Goal: Download file/media

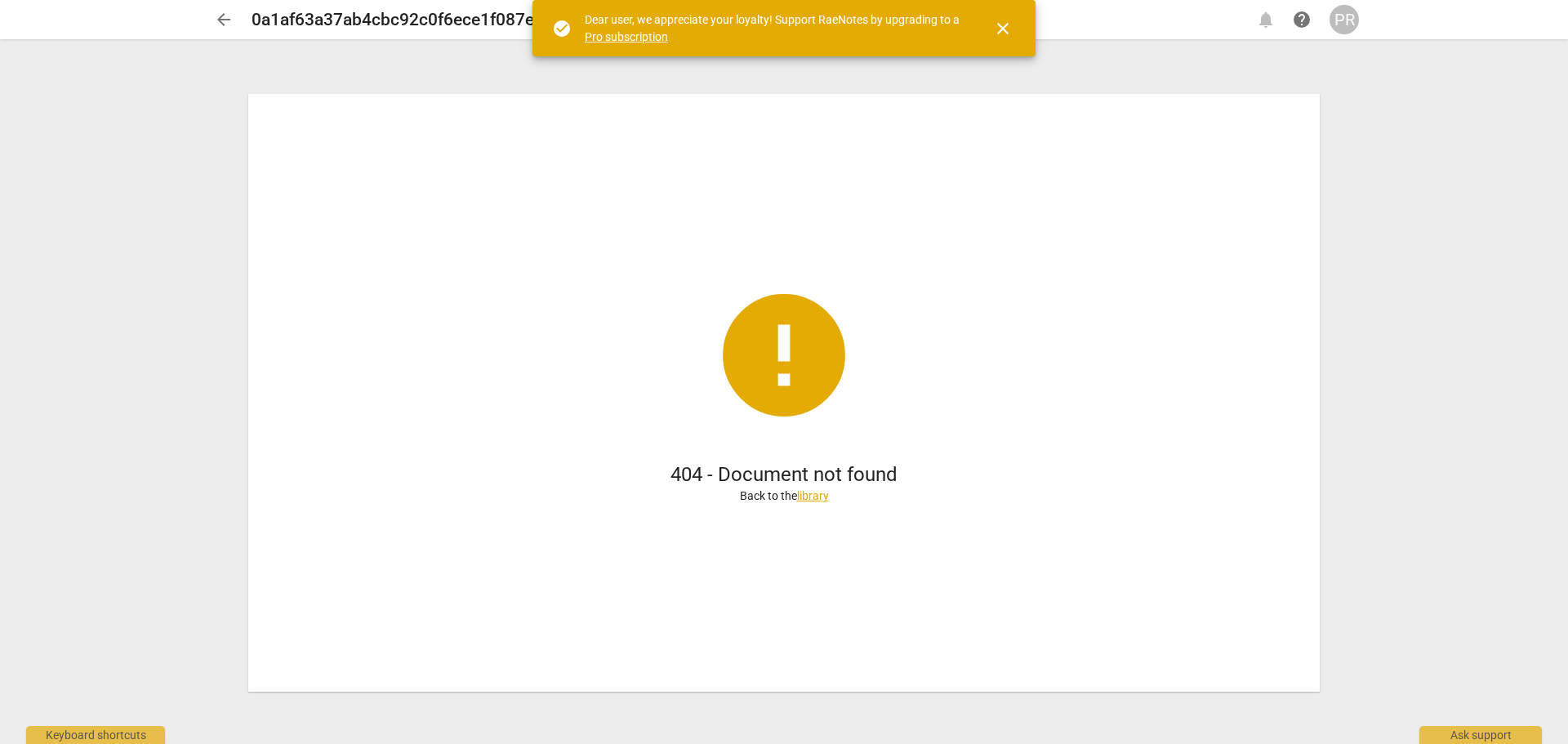
click at [223, 21] on span "arrow_back" at bounding box center [224, 20] width 20 height 20
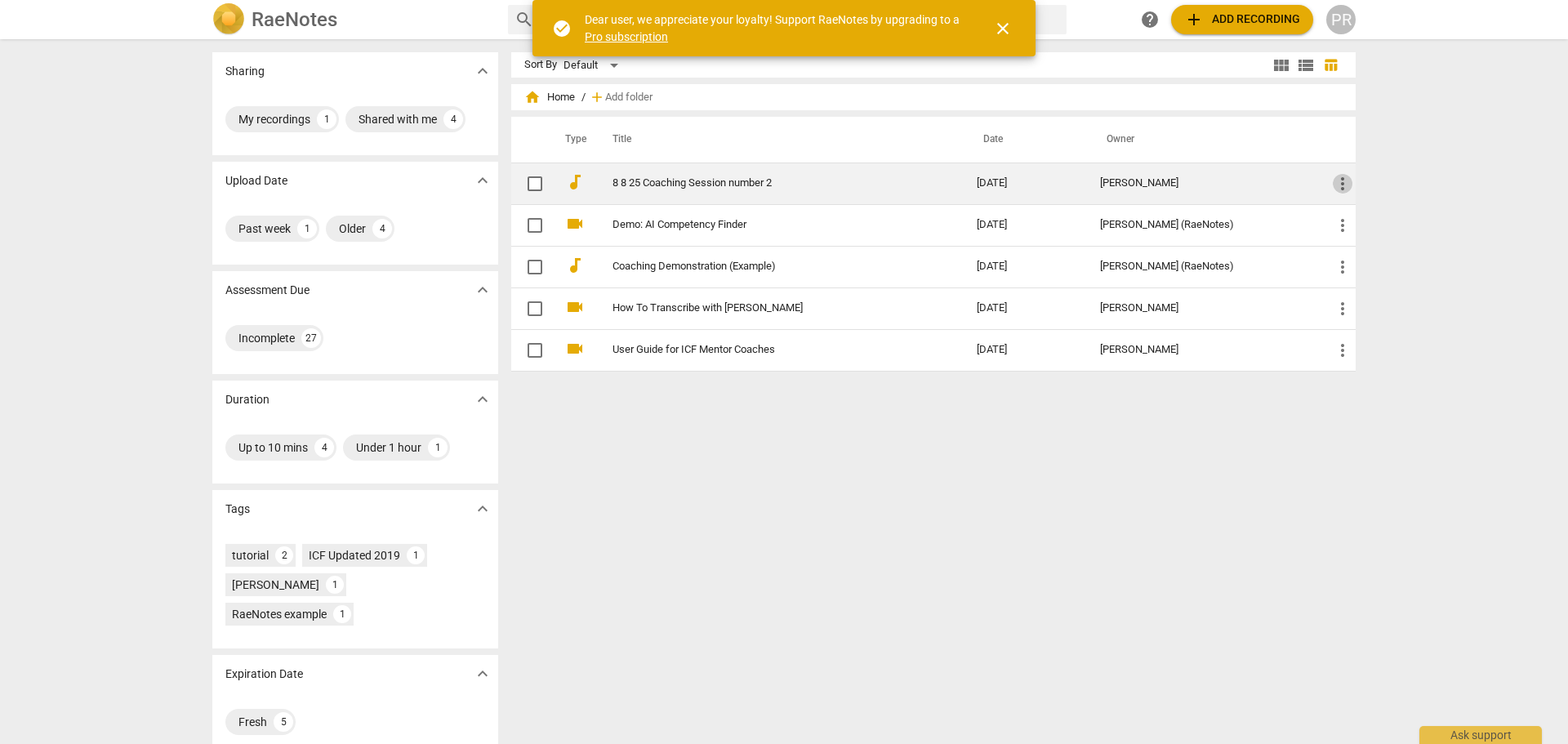
click at [1341, 184] on span "more_vert" at bounding box center [1343, 184] width 20 height 20
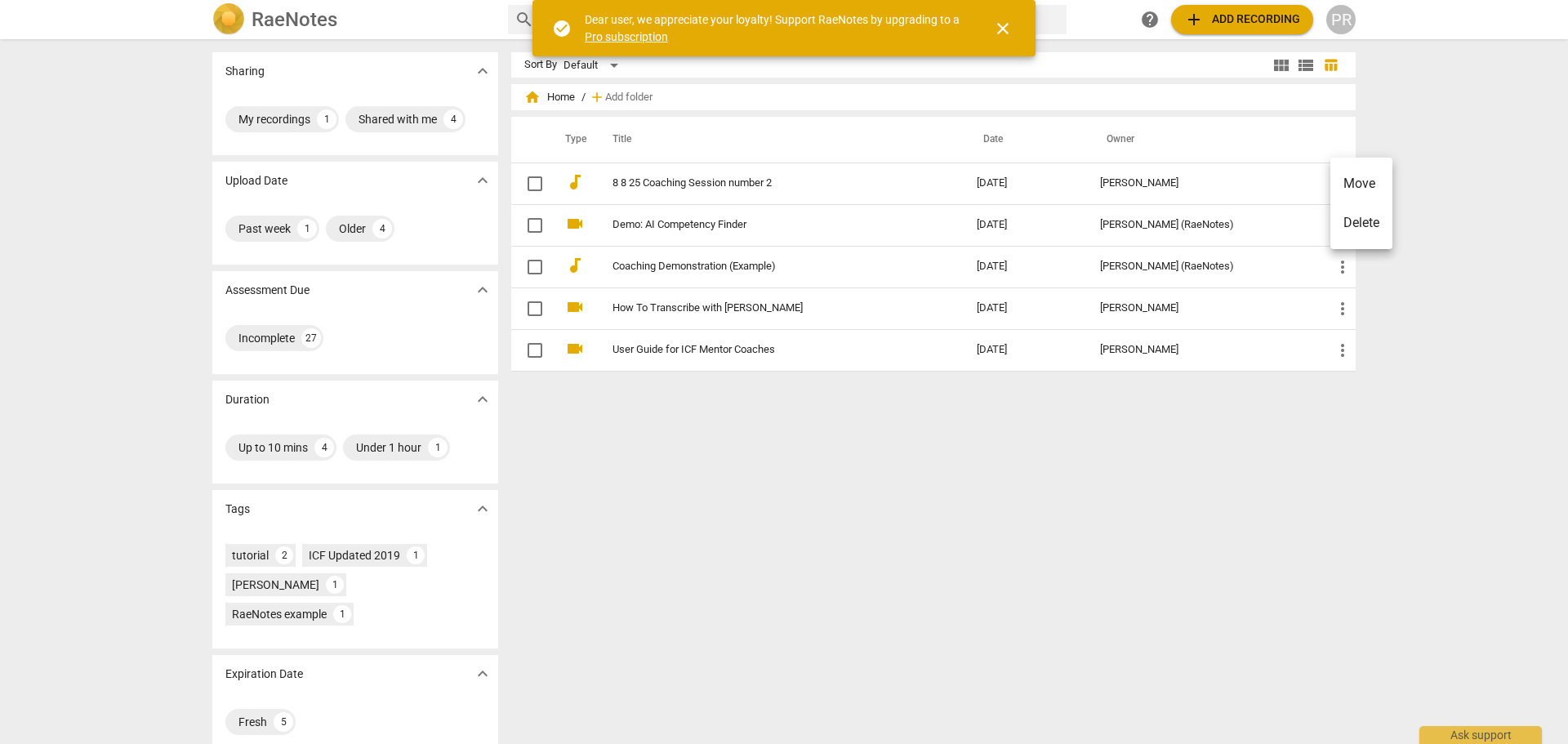
click at [749, 186] on div at bounding box center [784, 372] width 1568 height 744
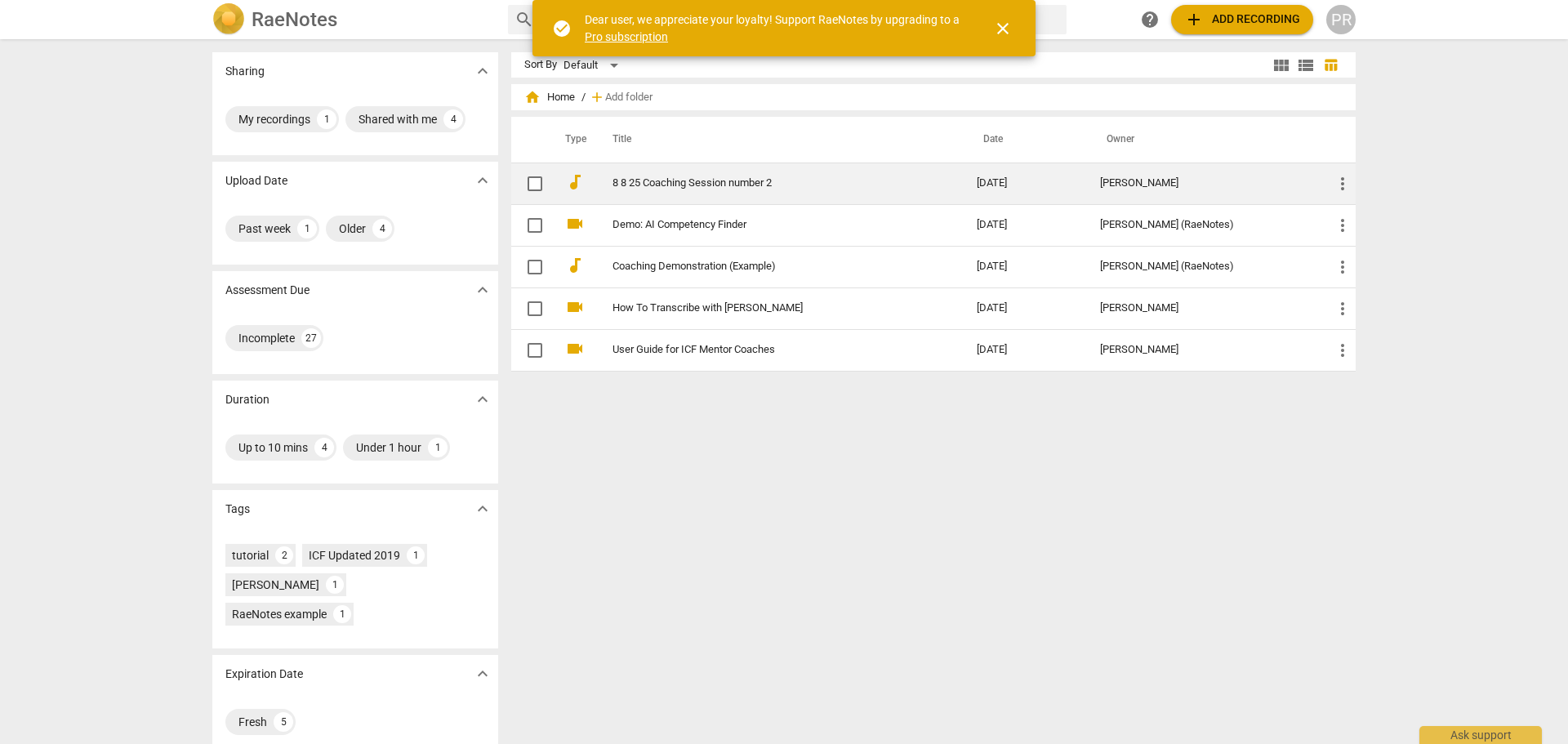
click at [748, 185] on link "8 8 25 Coaching Session number 2" at bounding box center [765, 183] width 306 height 13
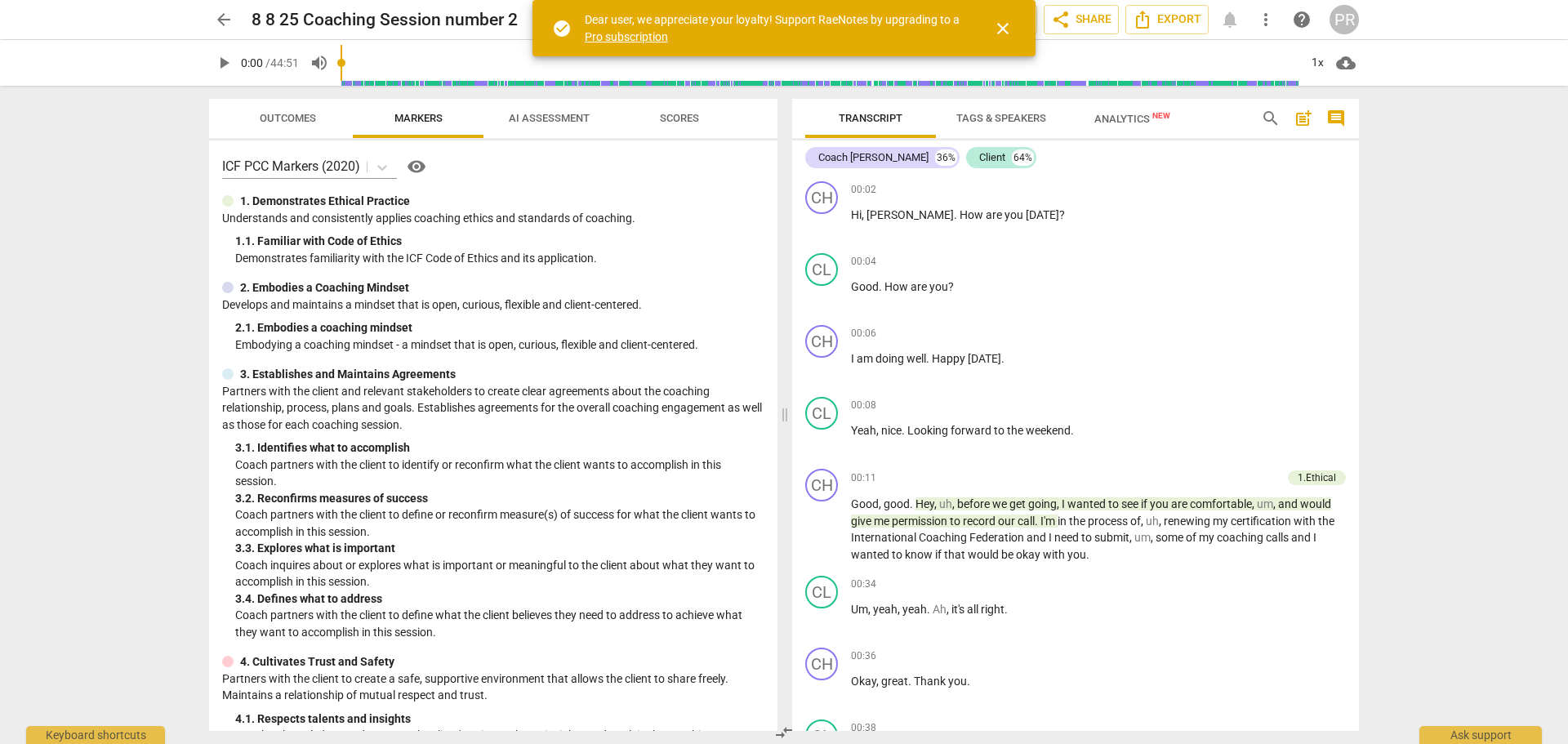
click at [1351, 61] on span "cloud_download" at bounding box center [1346, 62] width 20 height 20
click at [1415, 58] on li "Download audio" at bounding box center [1394, 62] width 121 height 39
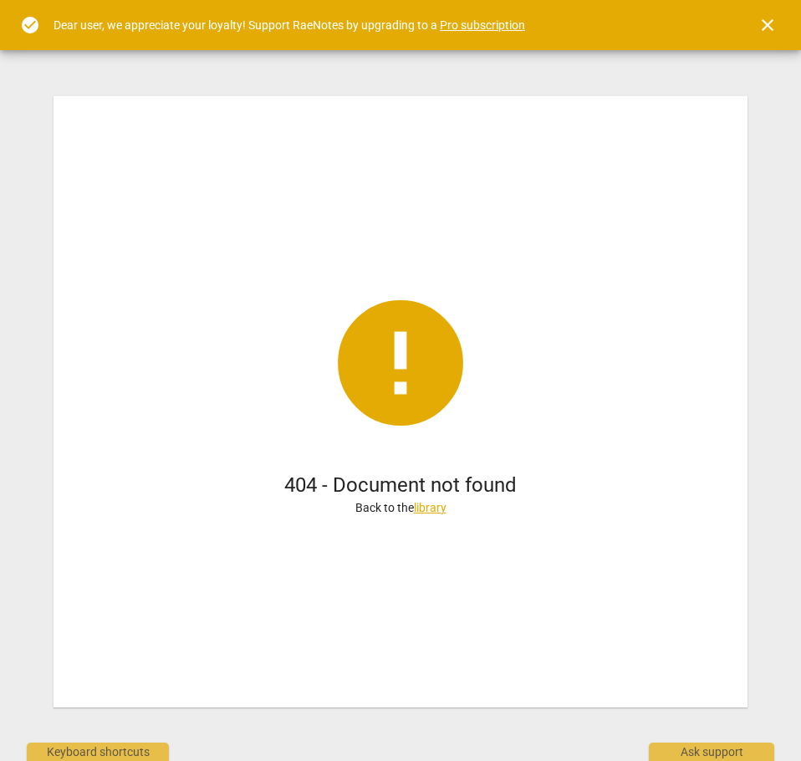
click at [769, 27] on span "close" at bounding box center [768, 25] width 20 height 20
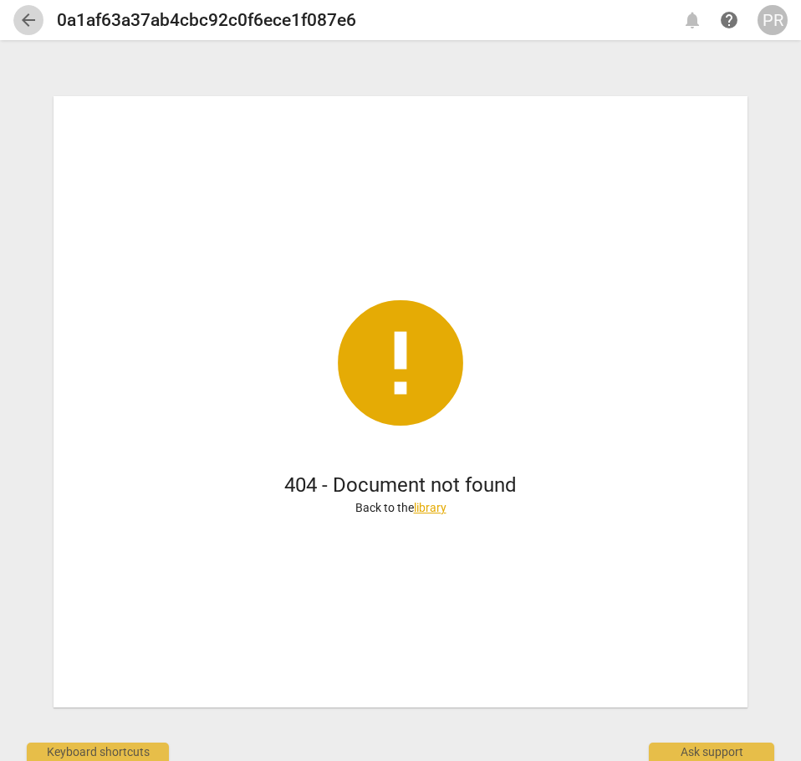
click at [28, 16] on span "arrow_back" at bounding box center [28, 20] width 20 height 20
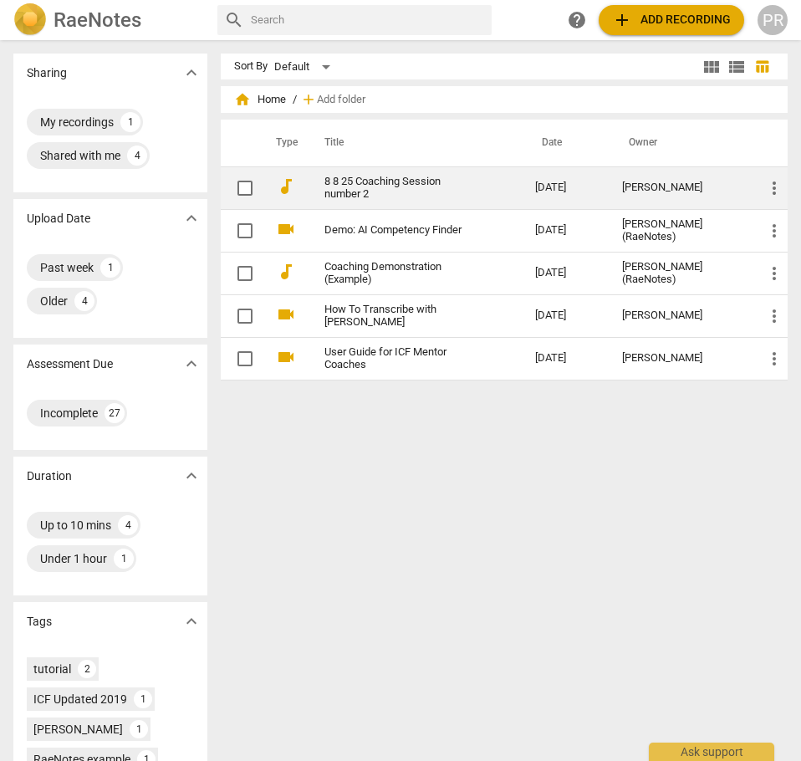
click at [363, 190] on link "8 8 25 Coaching Session number 2" at bounding box center [399, 188] width 151 height 25
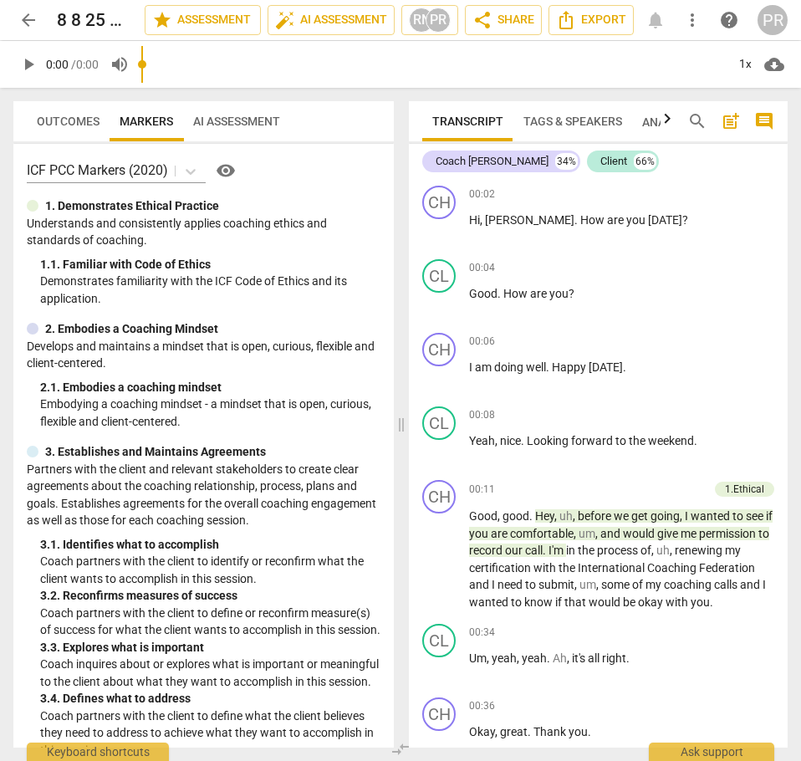
click at [248, 116] on span "AI Assessment" at bounding box center [236, 121] width 87 height 13
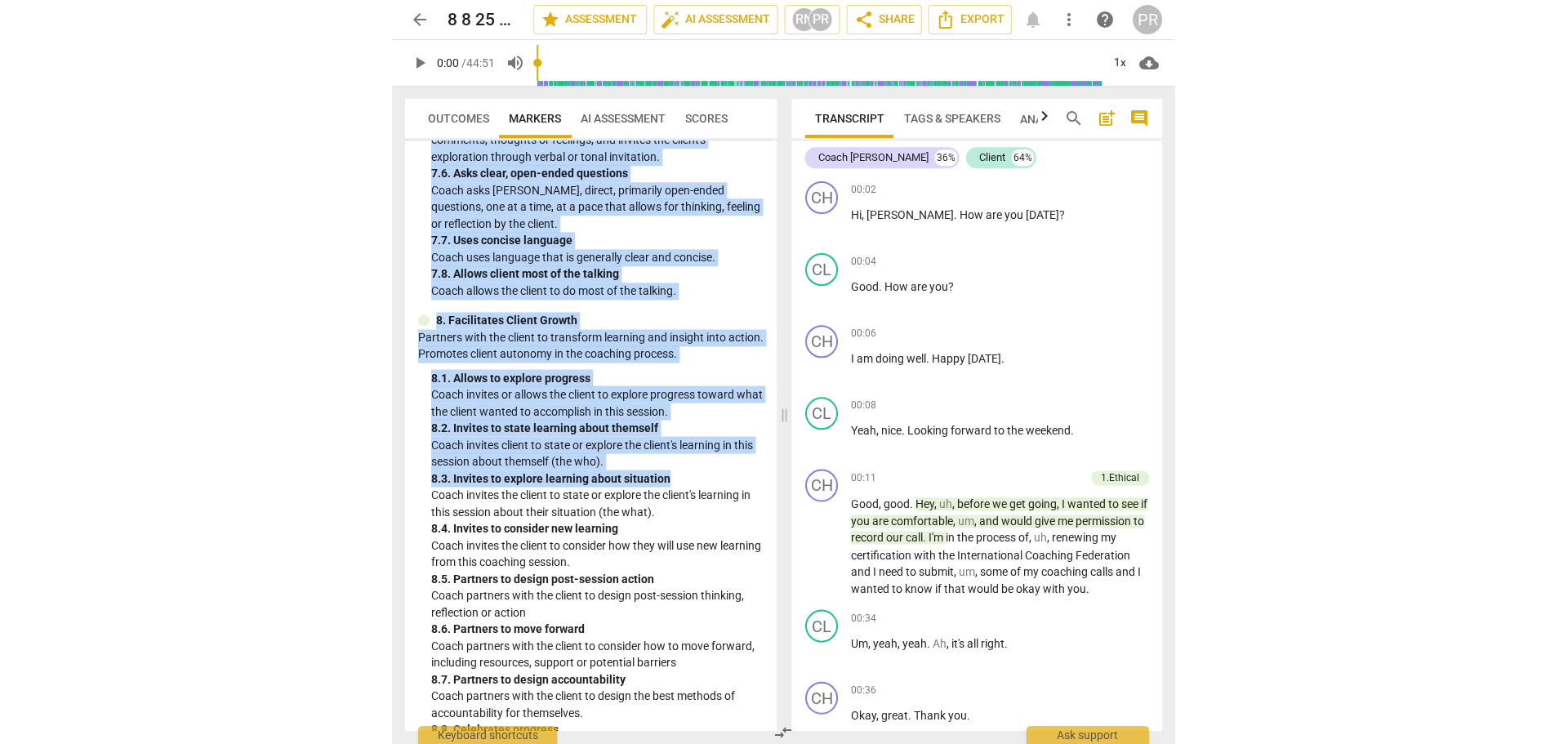
scroll to position [2081, 0]
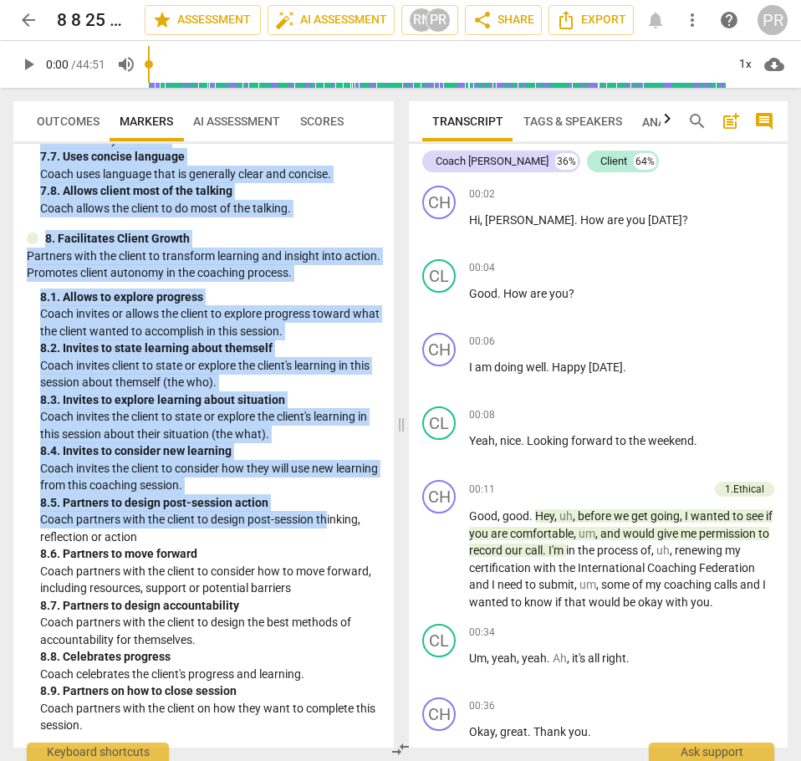
drag, startPoint x: 28, startPoint y: 211, endPoint x: 329, endPoint y: 504, distance: 419.8
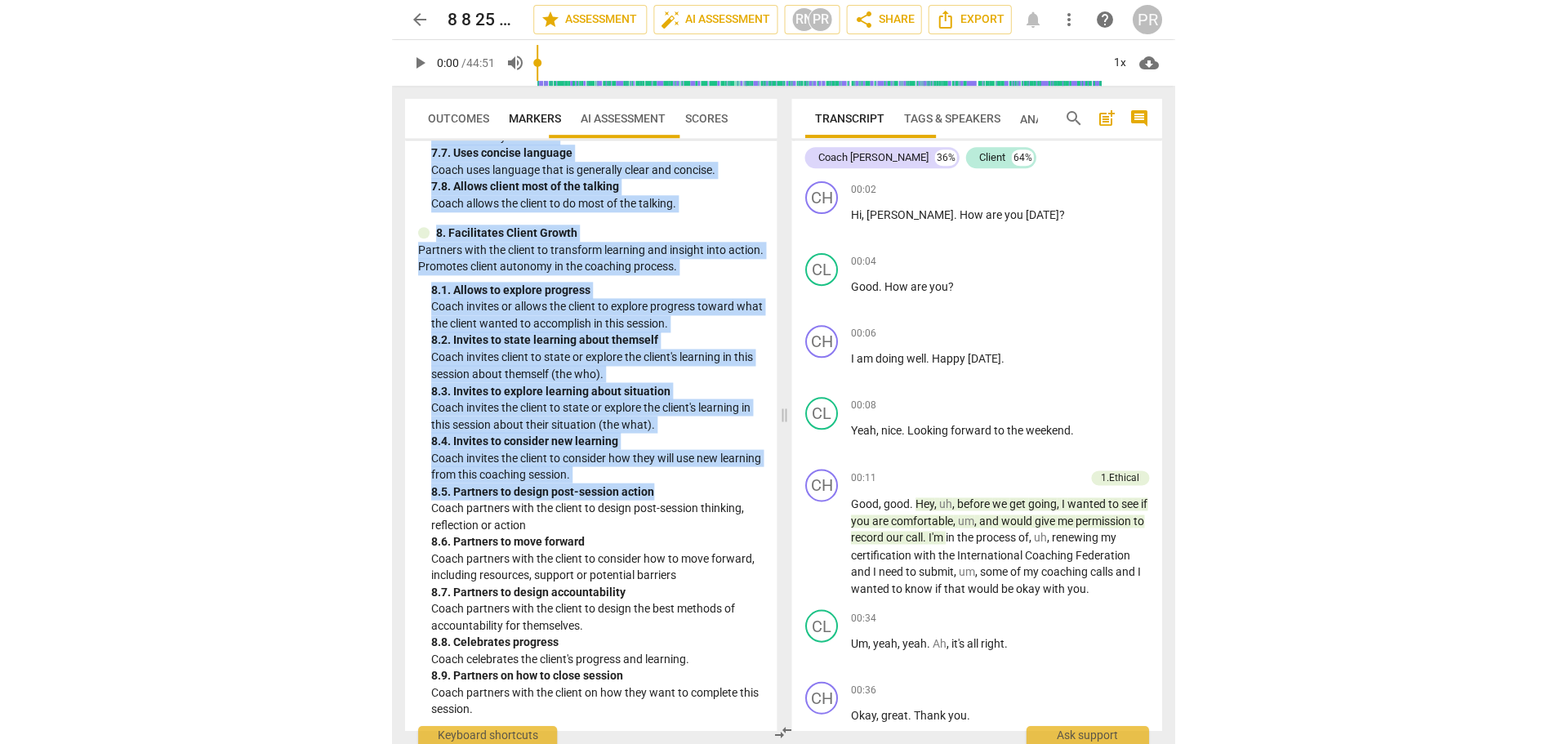
scroll to position [1627, 0]
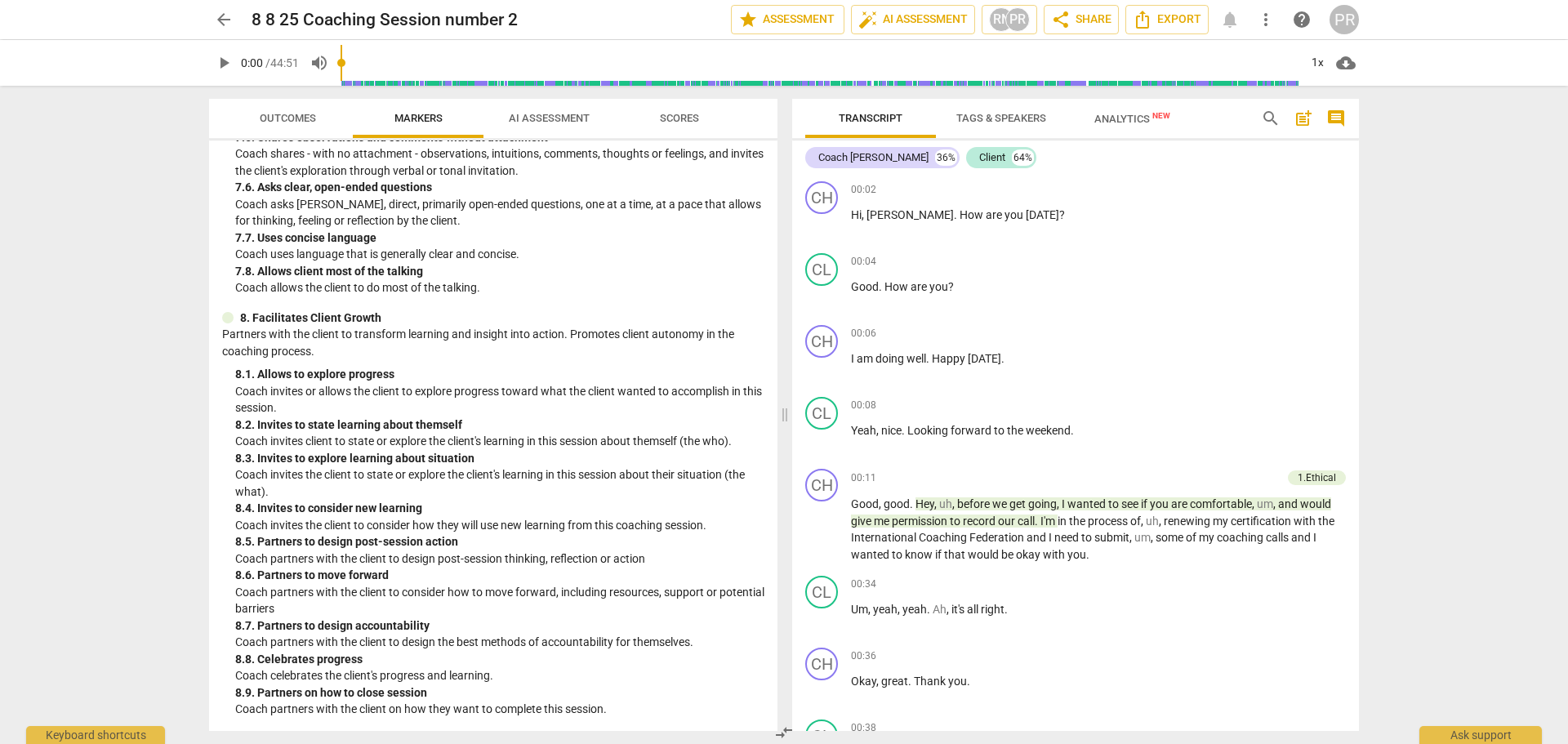
click at [628, 707] on p "Coach partners with the client on how they want to complete this session." at bounding box center [500, 709] width 530 height 18
click at [568, 115] on span "AI Assessment" at bounding box center [549, 118] width 81 height 13
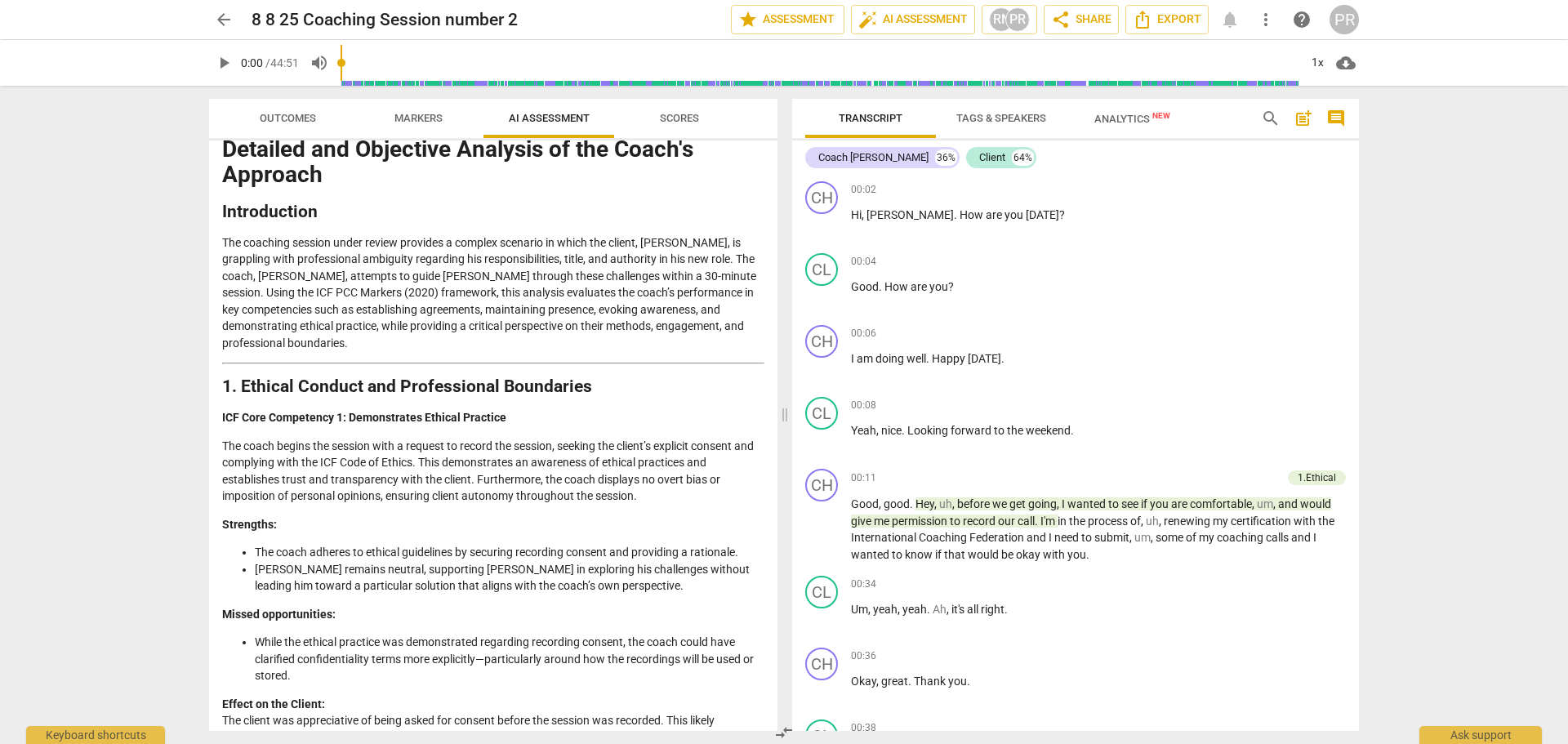
scroll to position [0, 0]
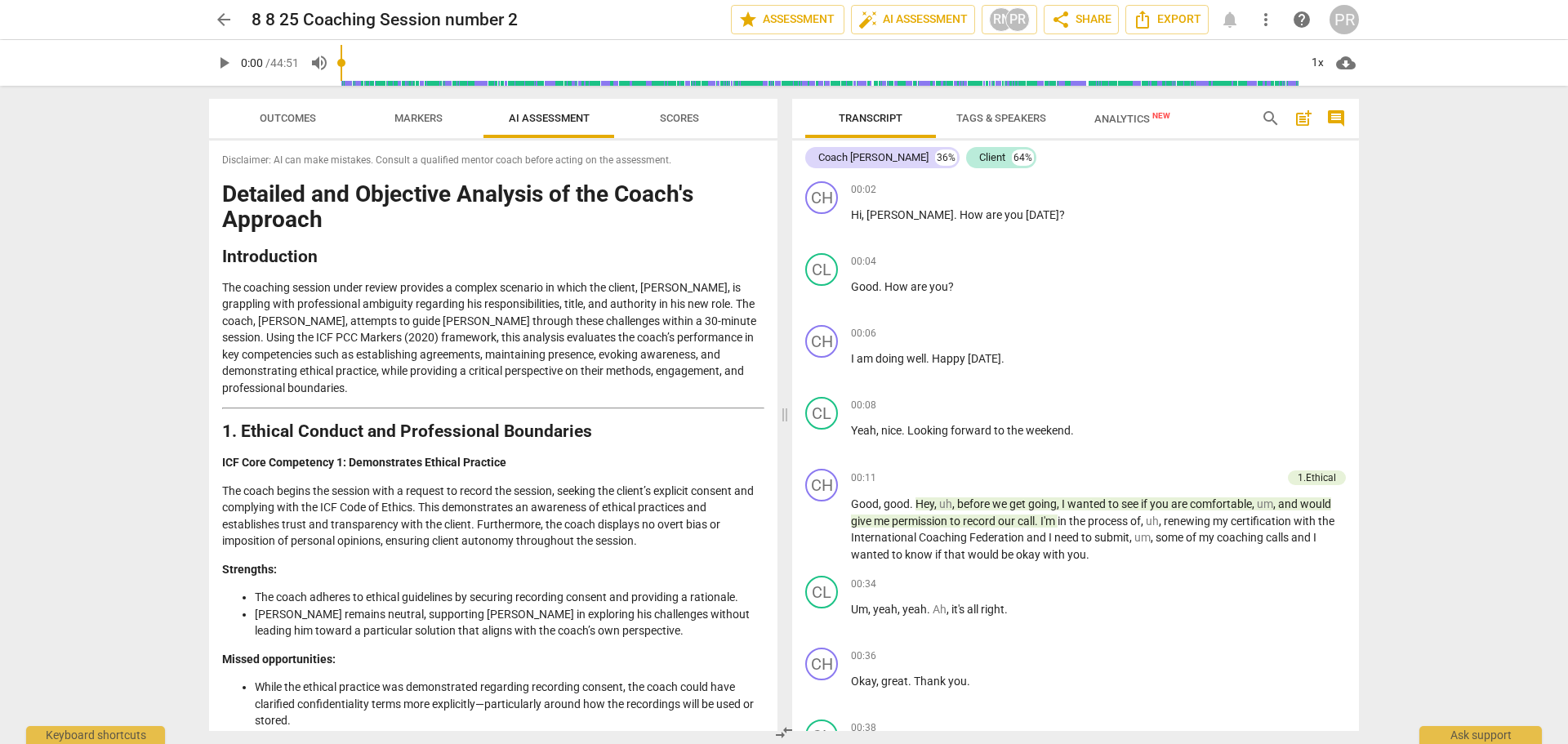
drag, startPoint x: 361, startPoint y: 710, endPoint x: 221, endPoint y: 204, distance: 525.0
click at [222, 203] on div "Disclaimer: AI can make mistakes. Consult a qualified mentor coach before actin…" at bounding box center [493, 435] width 569 height 591
